Goal: Find specific page/section: Find specific page/section

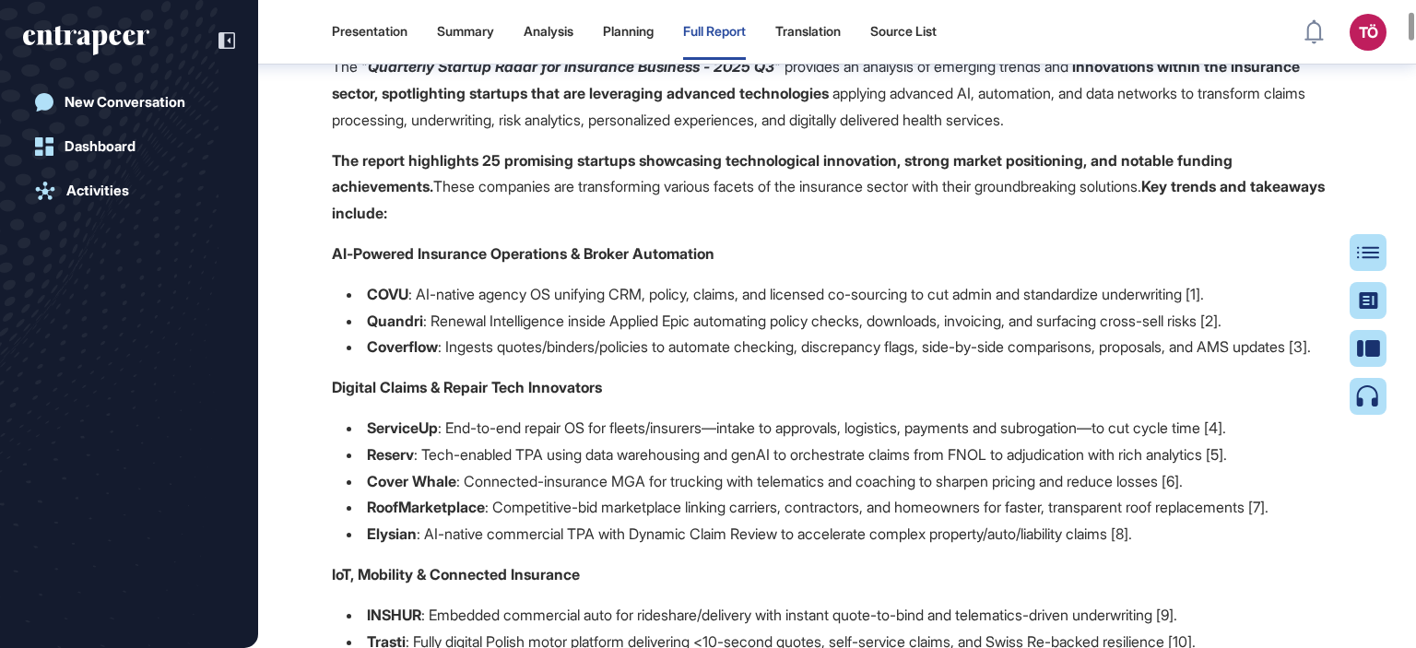
scroll to position [608, 0]
click at [1132, 299] on p "COVU : AI-native agency OS unifying CRM, policy, claims, and licensed co-sourci…" at bounding box center [785, 294] width 837 height 18
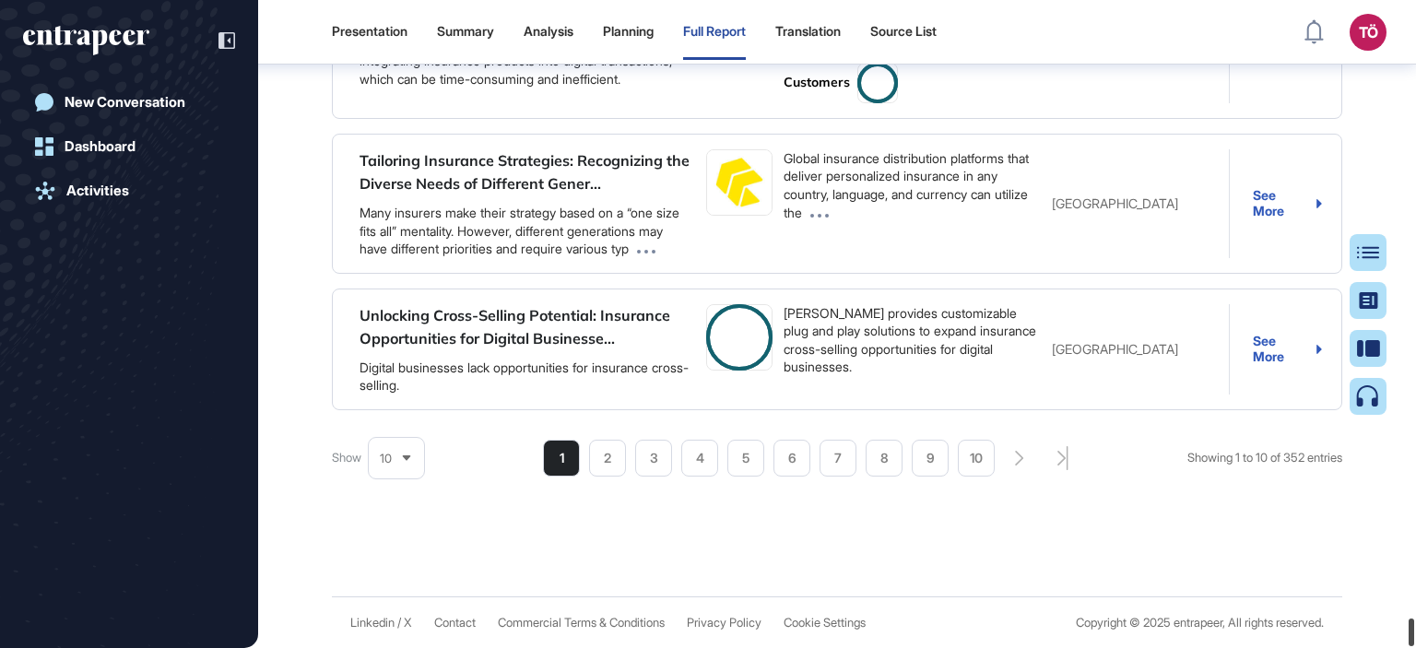
scroll to position [34707, 0]
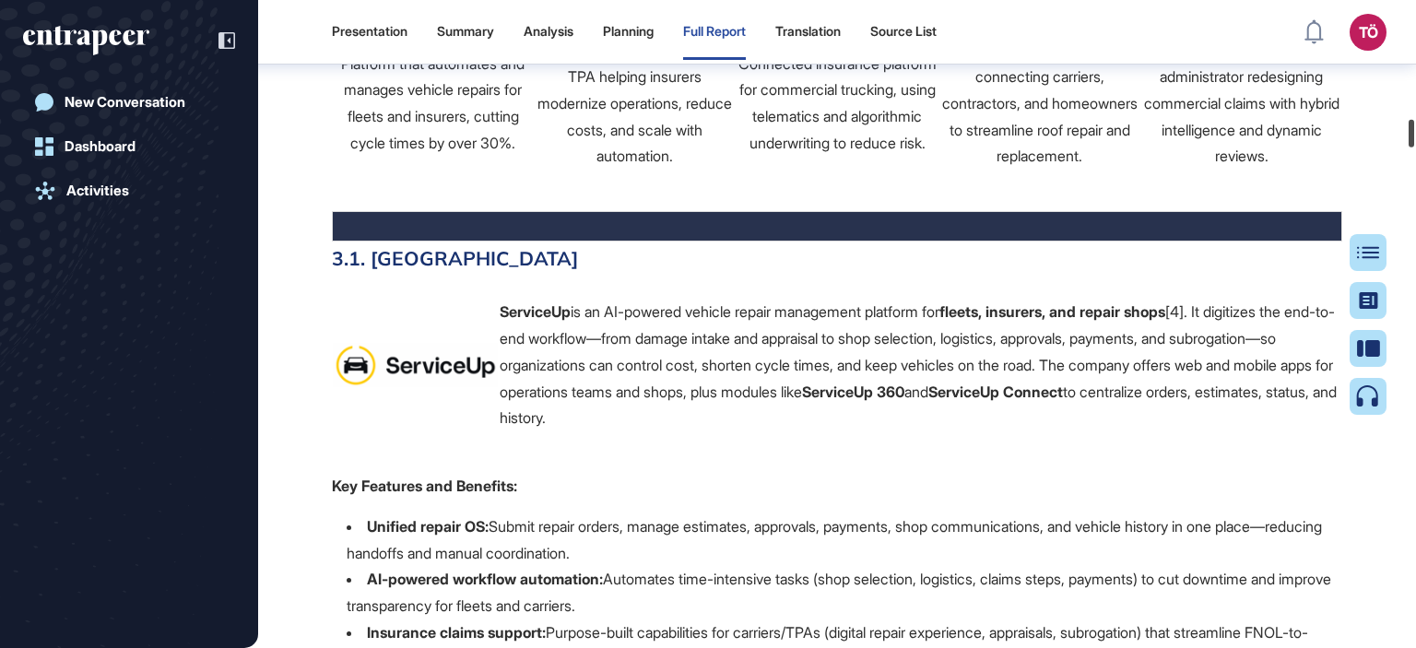
drag, startPoint x: 1409, startPoint y: 29, endPoint x: 1130, endPoint y: 508, distance: 554.3
click at [1415, 54] on html "Presentation Summary Analysis Planning Full Report Translation Source List TÖ A…" at bounding box center [708, 324] width 1416 height 648
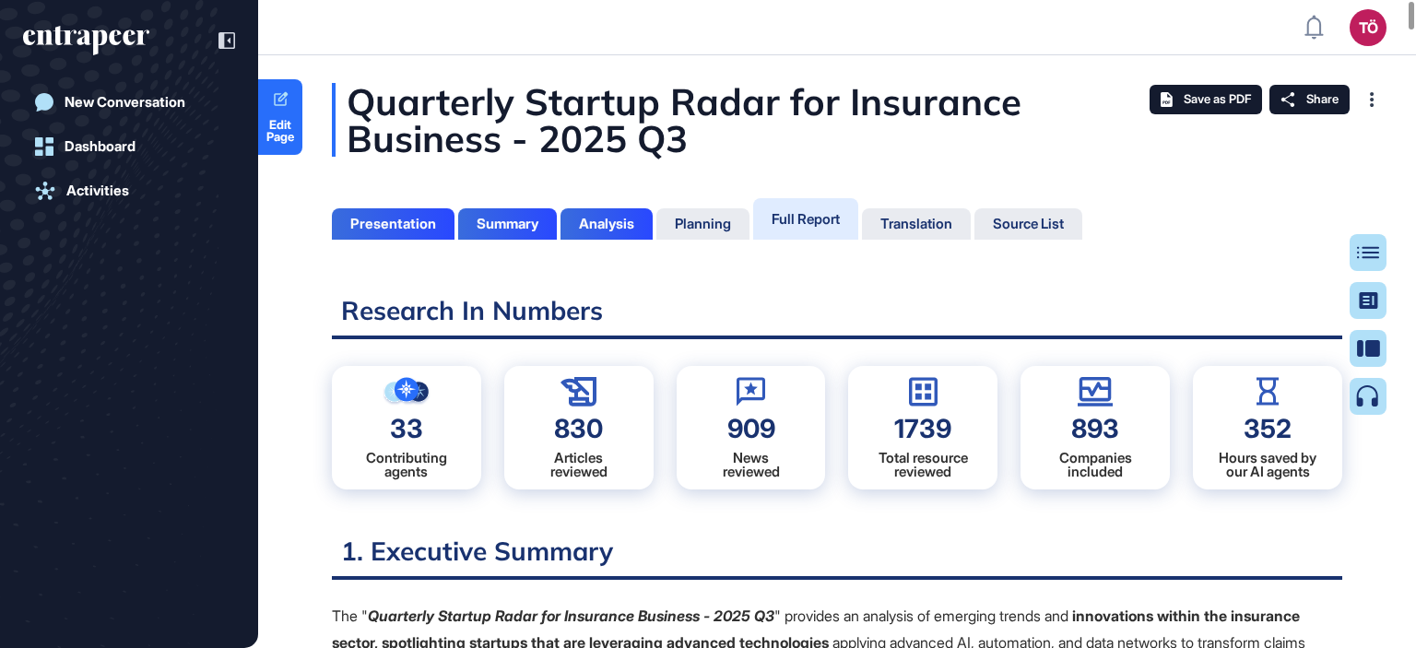
scroll to position [556, 5]
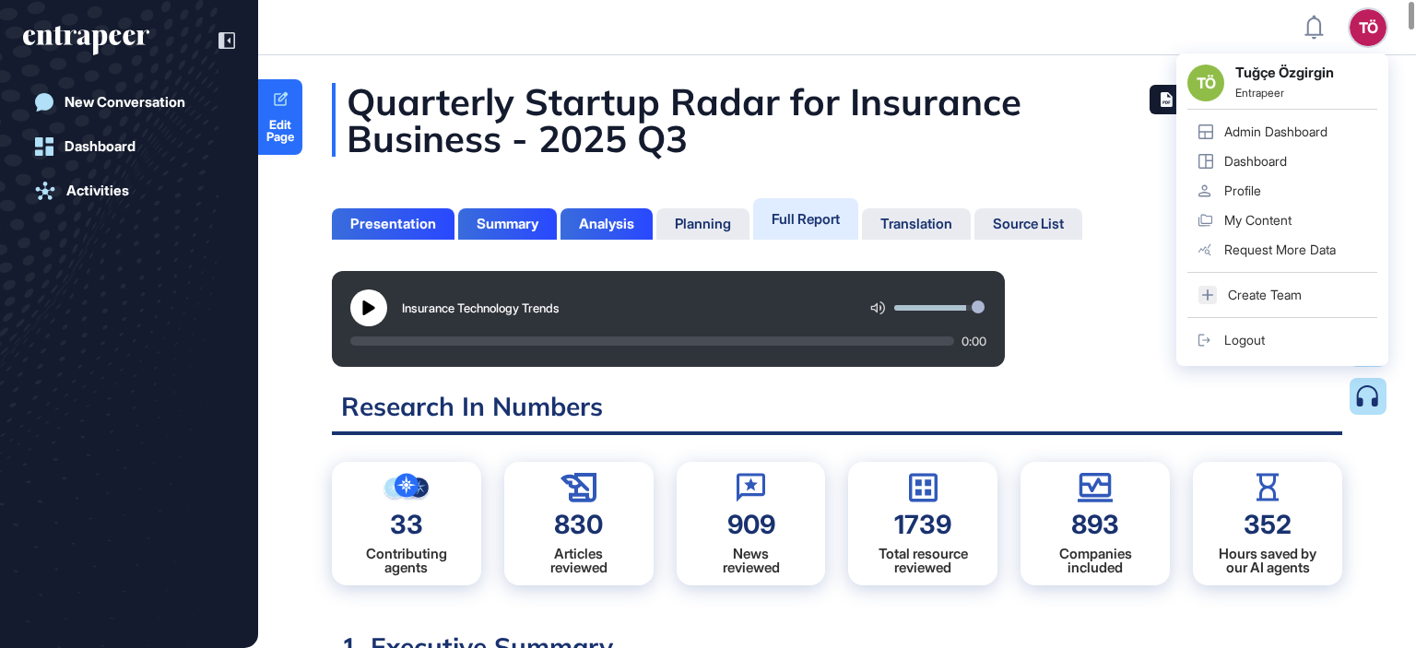
click at [1415, 66] on html "TÖ TÖ Tuğçe Özgirgin Entrapeer Admin Dashboard Dashboard Profile My Content Req…" at bounding box center [708, 324] width 1416 height 648
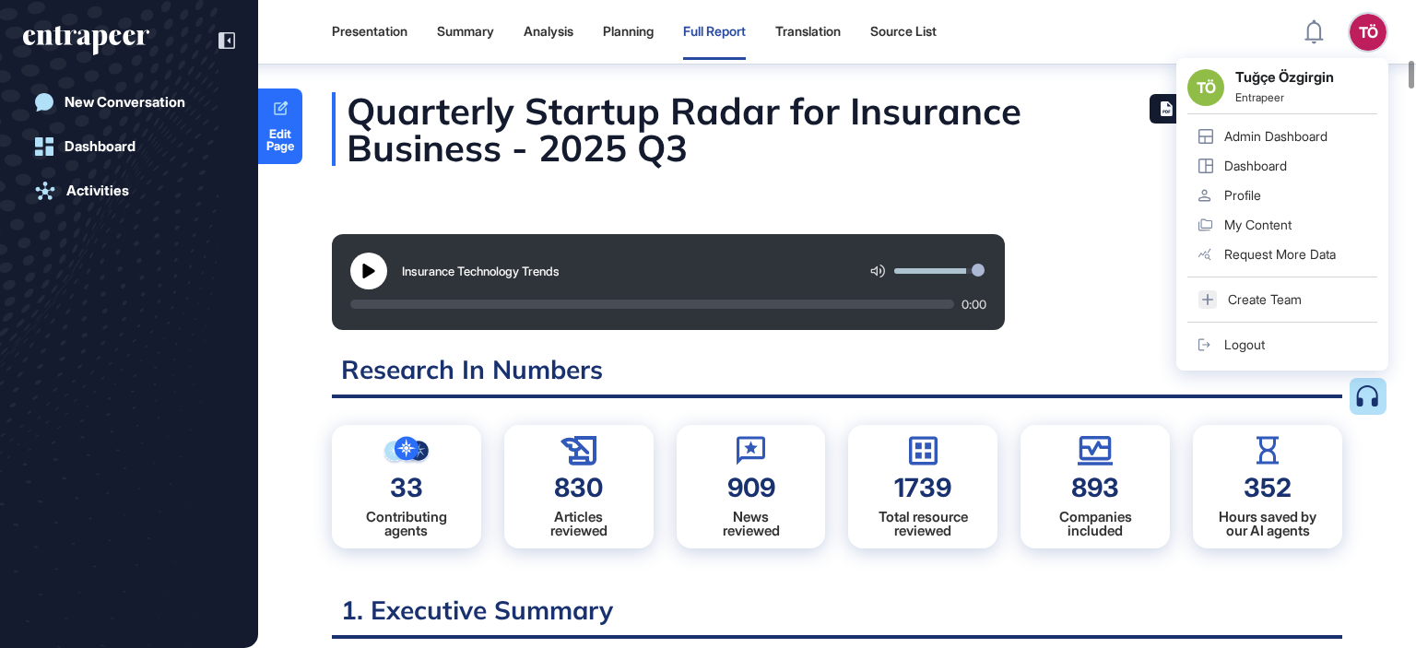
scroll to position [3325, 0]
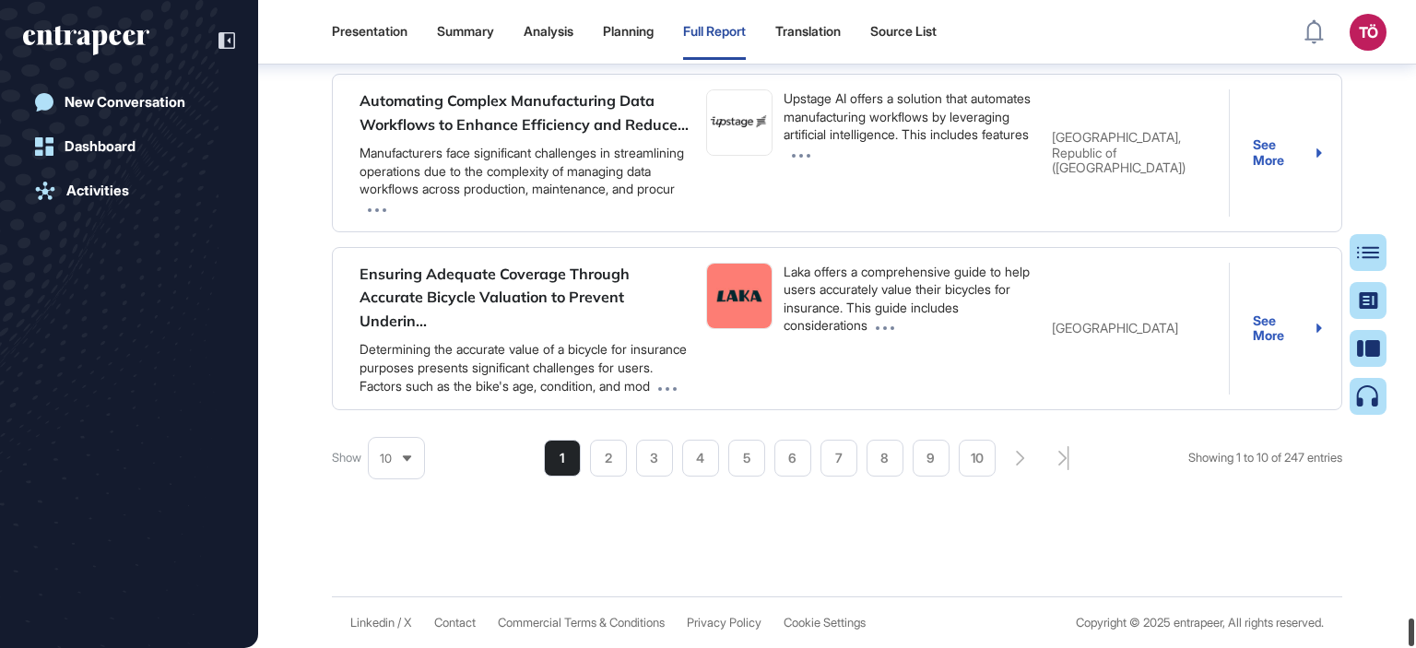
drag, startPoint x: 1412, startPoint y: 65, endPoint x: 1373, endPoint y: 659, distance: 595.0
click at [1373, 647] on html "Presentation Summary Analysis Planning Full Report Translation Source List TÖ A…" at bounding box center [708, 324] width 1416 height 648
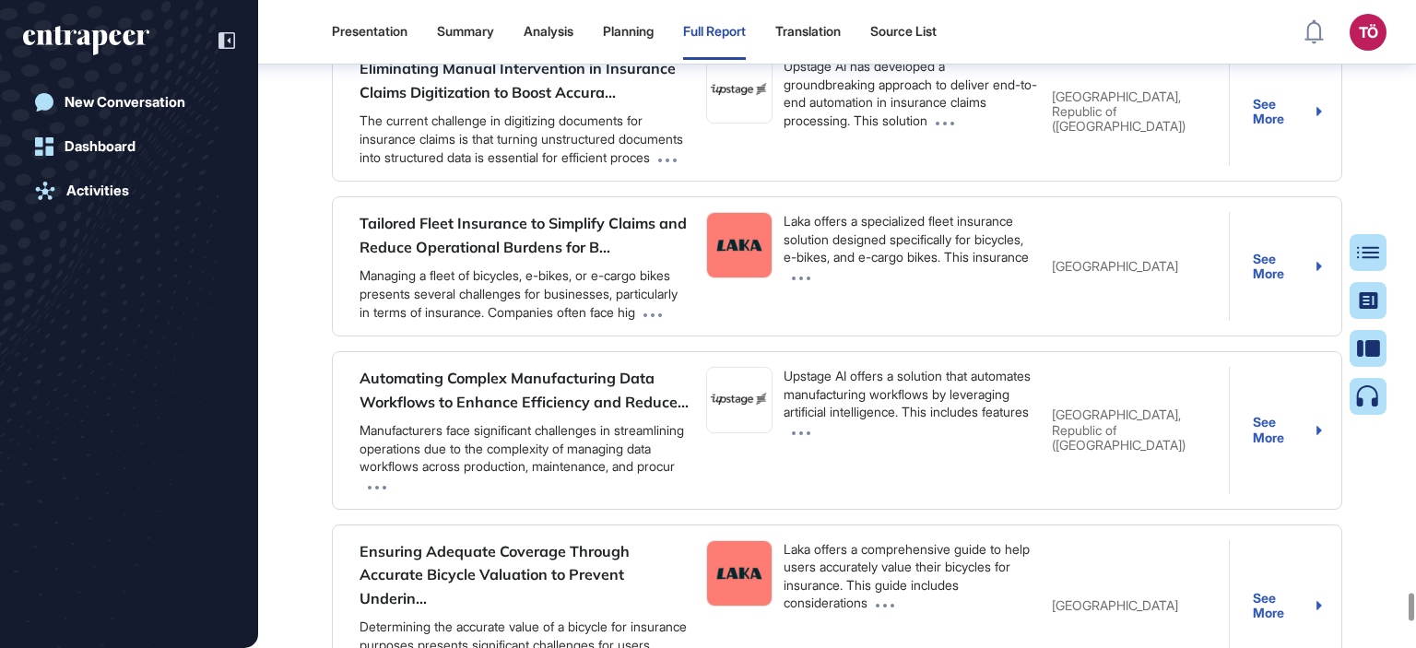
scroll to position [33268, 0]
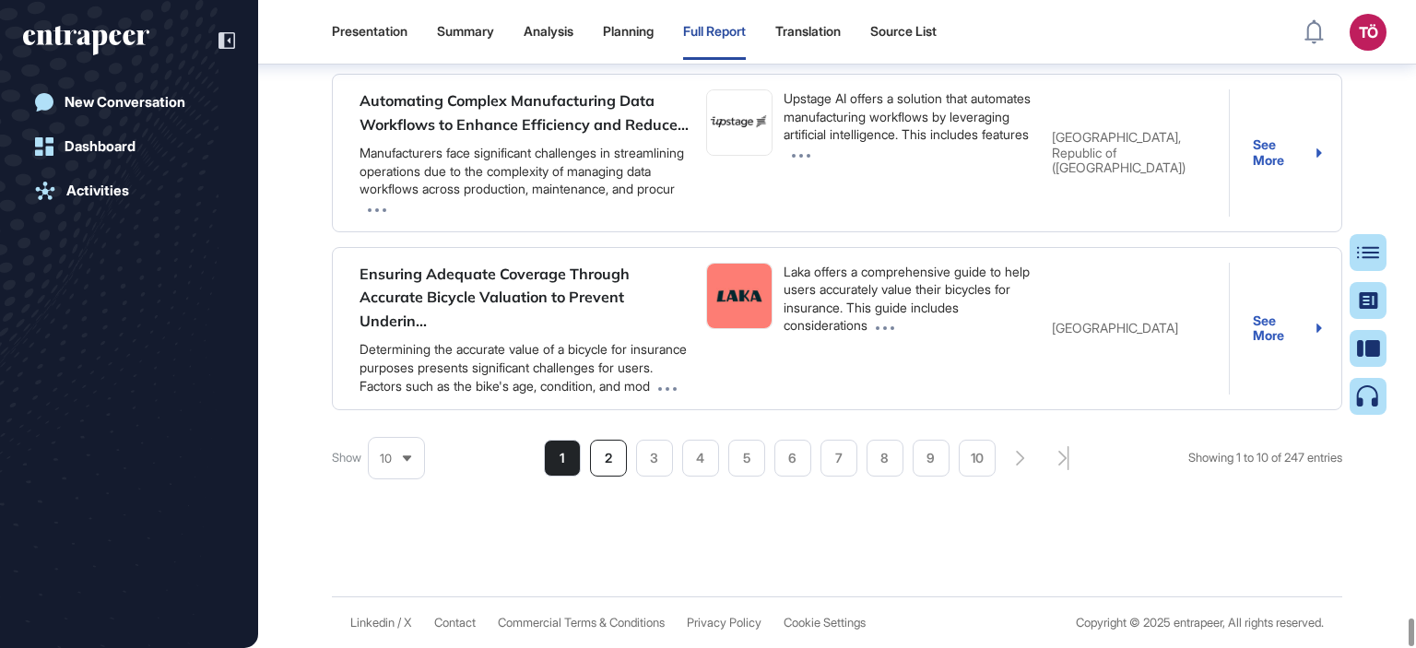
click at [597, 447] on li "2" at bounding box center [608, 458] width 37 height 37
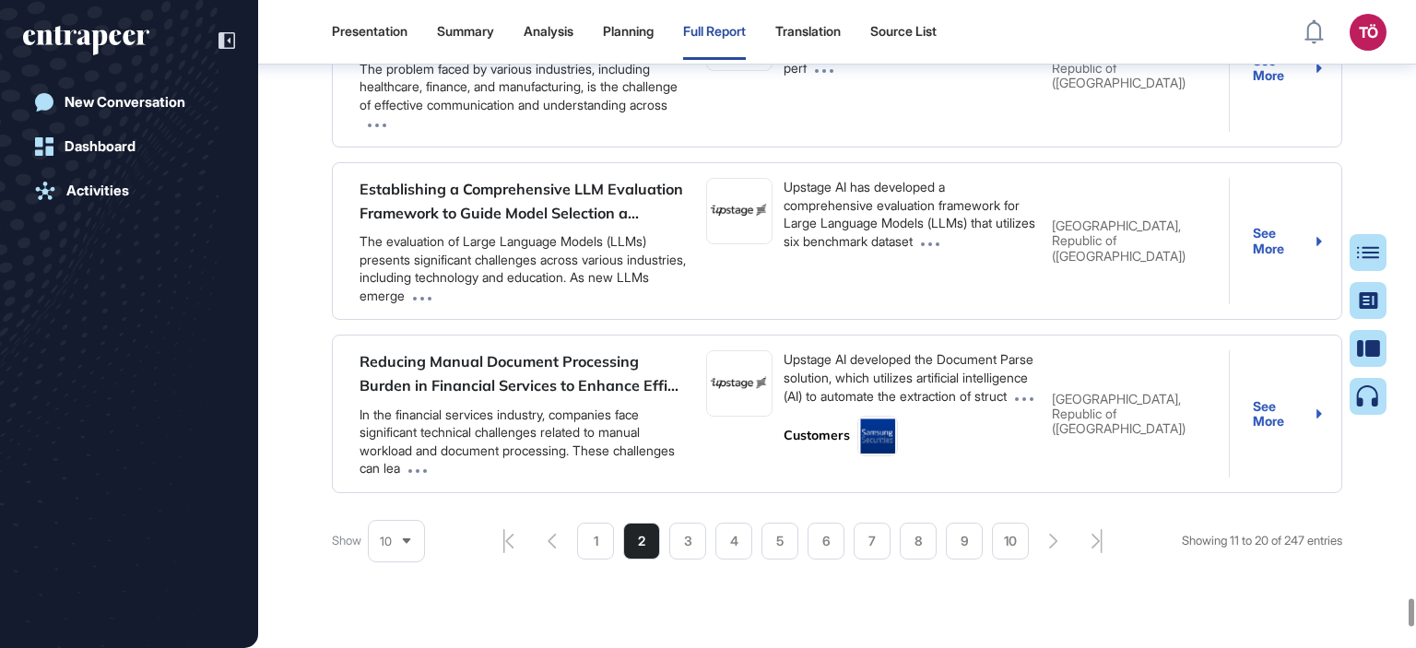
scroll to position [33408, 0]
